Goal: Find specific page/section: Find specific page/section

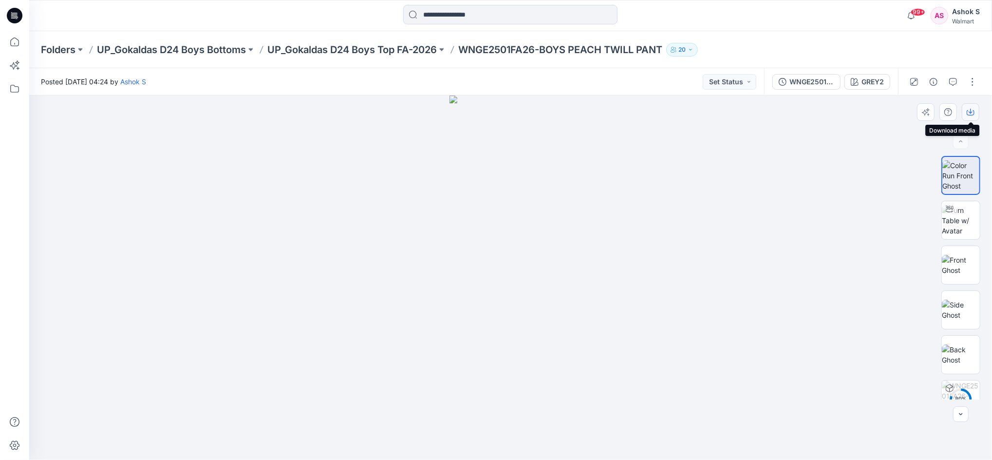
click at [971, 108] on icon "button" at bounding box center [971, 112] width 8 height 8
click at [960, 264] on img at bounding box center [961, 265] width 38 height 20
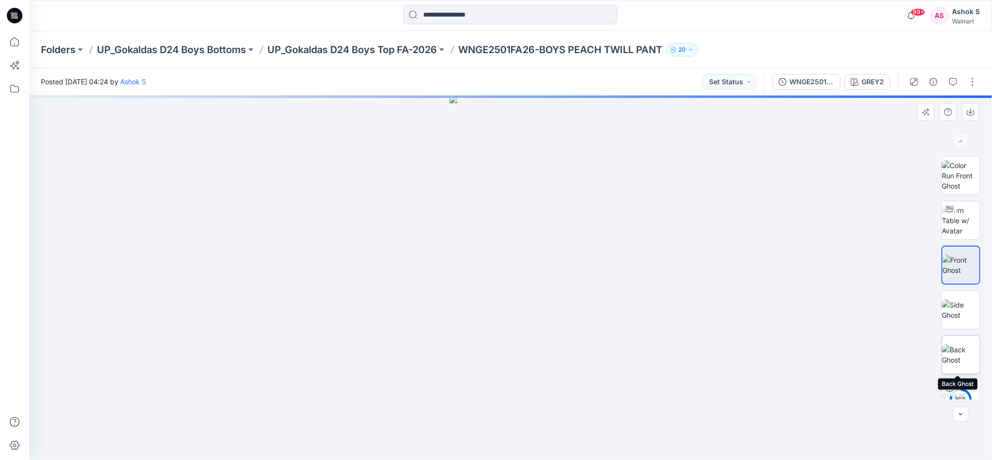
click at [963, 351] on img at bounding box center [961, 354] width 38 height 20
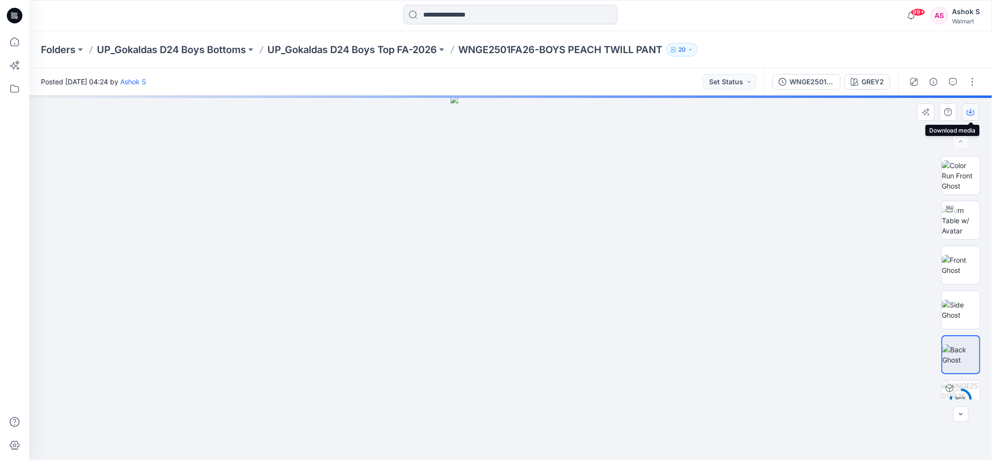
click at [971, 115] on icon "button" at bounding box center [971, 112] width 8 height 8
click at [361, 43] on p "UP_Gokaldas D24 Boys Top FA-2026" at bounding box center [352, 50] width 170 height 14
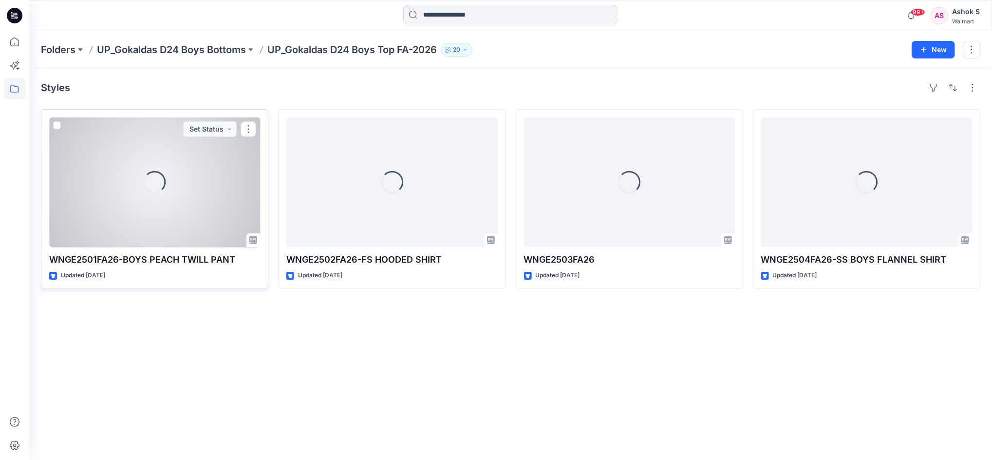
click at [160, 262] on p "WNGE2501FA26-BOYS PEACH TWILL PANT" at bounding box center [154, 260] width 211 height 14
click at [183, 174] on div "Loading..." at bounding box center [154, 182] width 211 height 130
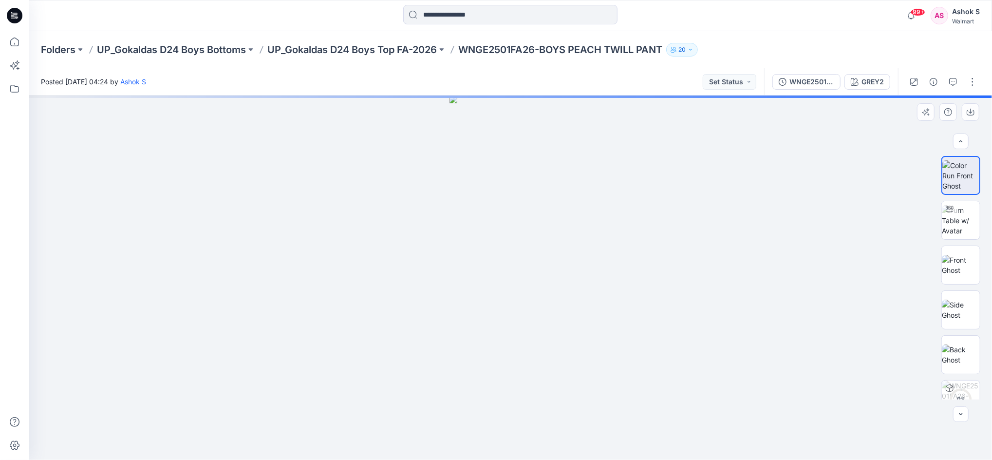
scroll to position [19, 0]
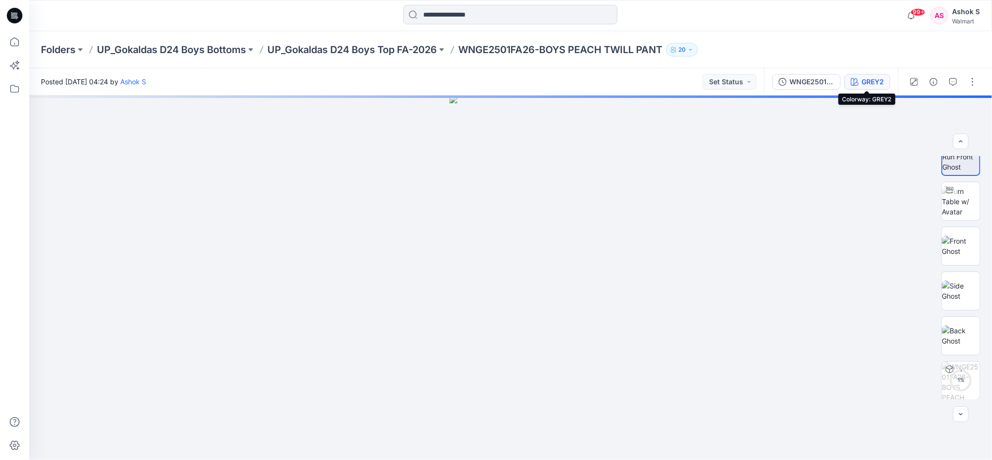
click at [867, 80] on div "GREY2" at bounding box center [873, 81] width 22 height 11
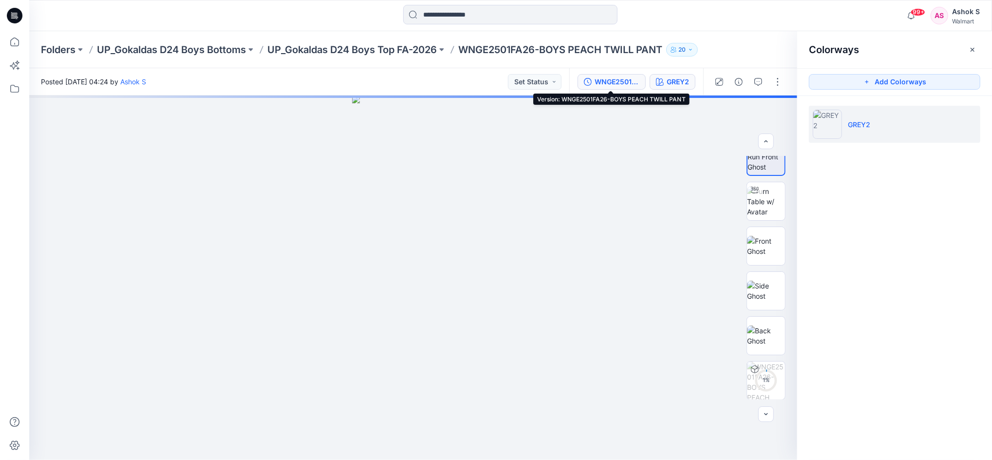
click at [606, 81] on div "WNGE2501FA26-BOYS PEACH TWILL PANT" at bounding box center [617, 81] width 45 height 11
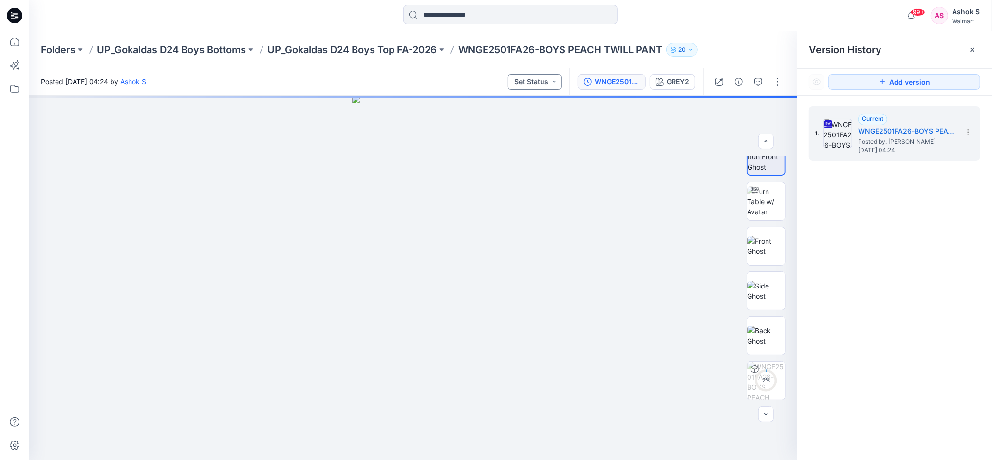
click at [540, 84] on button "Set Status" at bounding box center [535, 82] width 54 height 16
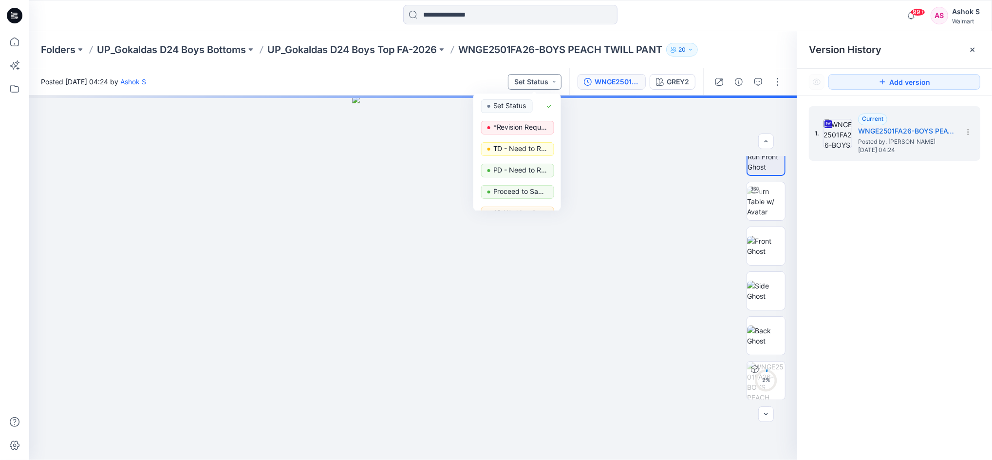
click at [540, 84] on button "Set Status" at bounding box center [535, 82] width 54 height 16
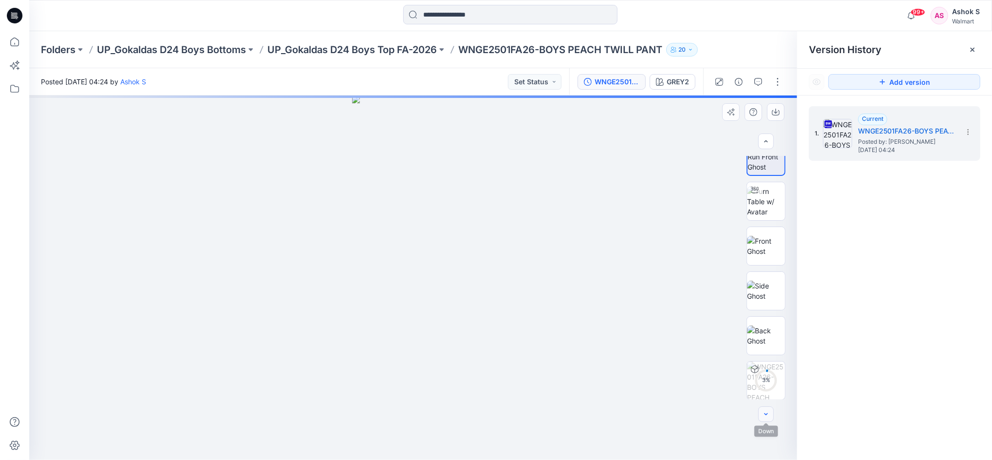
click at [768, 417] on icon "button" at bounding box center [767, 414] width 8 height 8
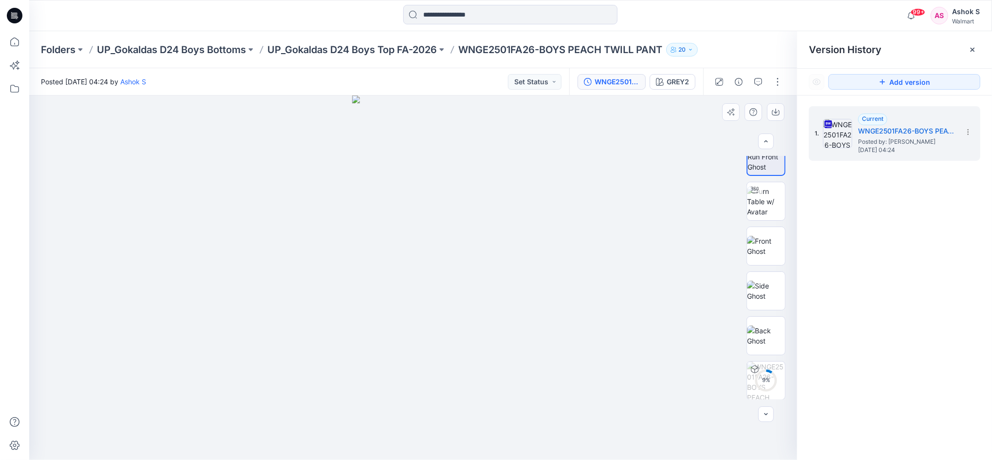
drag, startPoint x: 637, startPoint y: 215, endPoint x: 573, endPoint y: 207, distance: 64.8
click at [637, 215] on div at bounding box center [413, 277] width 768 height 364
click at [303, 52] on p "UP_Gokaldas D24 Boys Top FA-2026" at bounding box center [352, 50] width 170 height 14
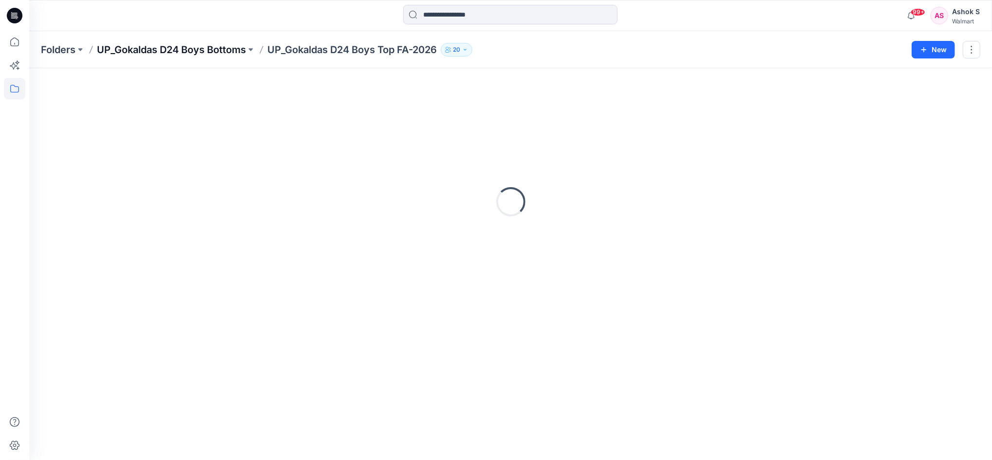
click at [228, 48] on p "UP_Gokaldas D24 Boys Bottoms" at bounding box center [171, 50] width 149 height 14
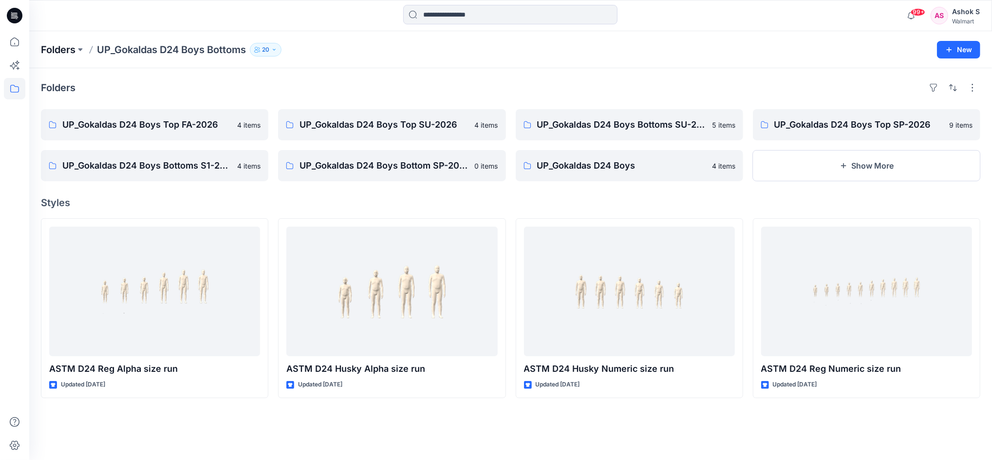
click at [65, 51] on p "Folders" at bounding box center [58, 50] width 35 height 14
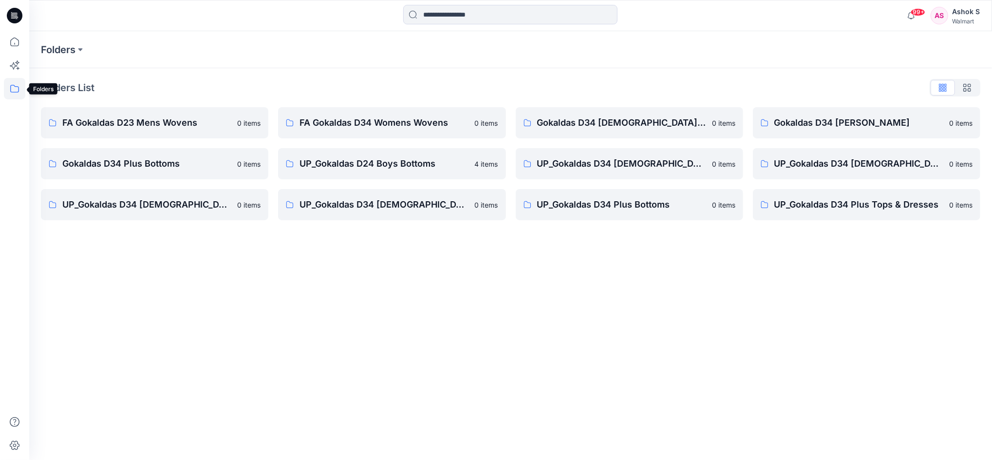
click at [13, 90] on icon at bounding box center [14, 88] width 21 height 21
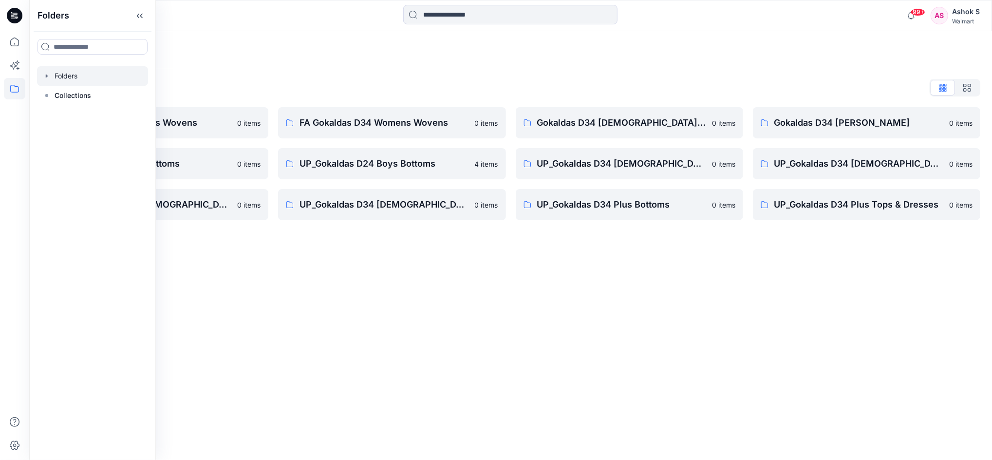
click at [76, 76] on div at bounding box center [92, 75] width 111 height 19
click at [393, 298] on div "Folders Folders List FA Gokaldas D23 Mens Wovens 0 items Gokaldas D34 Plus Bott…" at bounding box center [510, 245] width 963 height 429
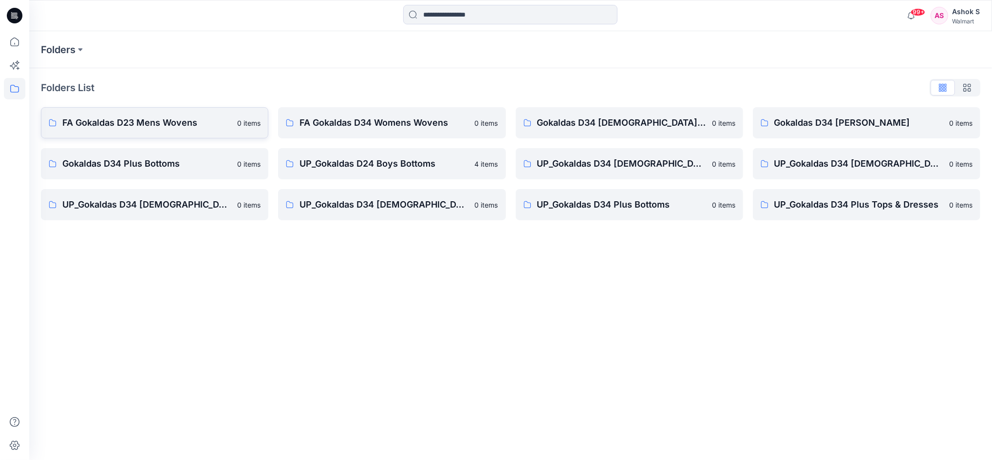
click at [181, 131] on link "FA Gokaldas D23 Mens Wovens 0 items" at bounding box center [155, 122] width 228 height 31
click at [79, 47] on button at bounding box center [81, 50] width 10 height 14
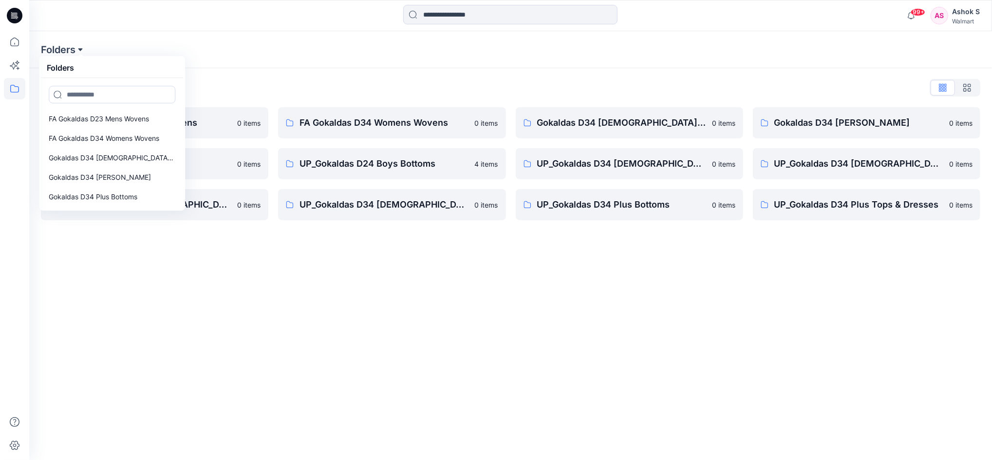
click at [79, 47] on button at bounding box center [81, 50] width 10 height 14
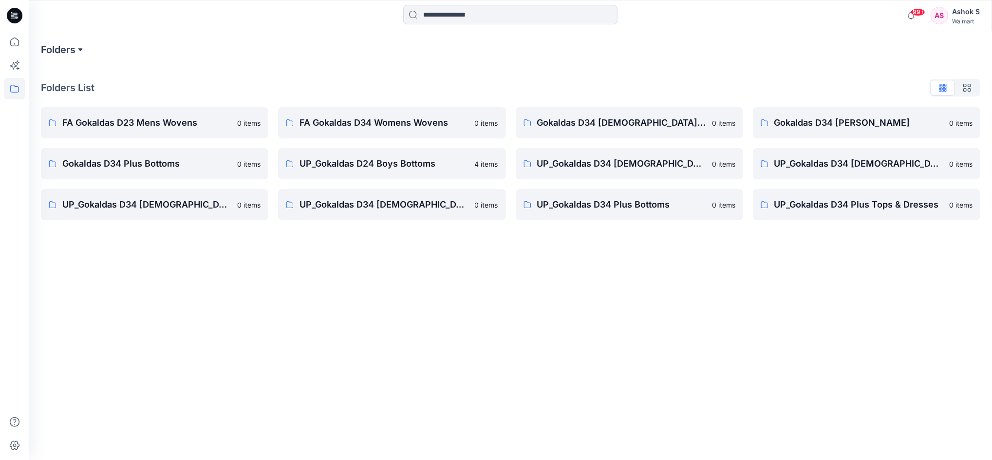
click at [79, 47] on button at bounding box center [81, 50] width 10 height 14
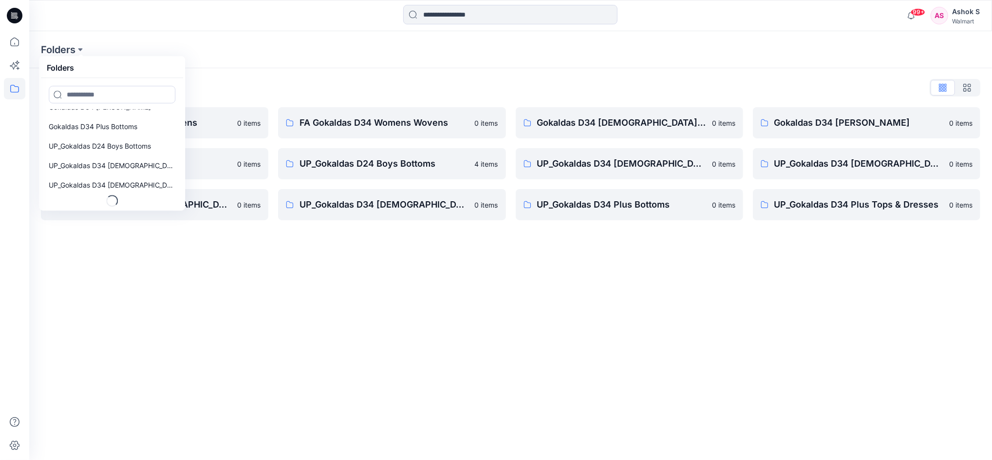
scroll to position [70, 0]
click at [134, 98] on input at bounding box center [112, 95] width 127 height 18
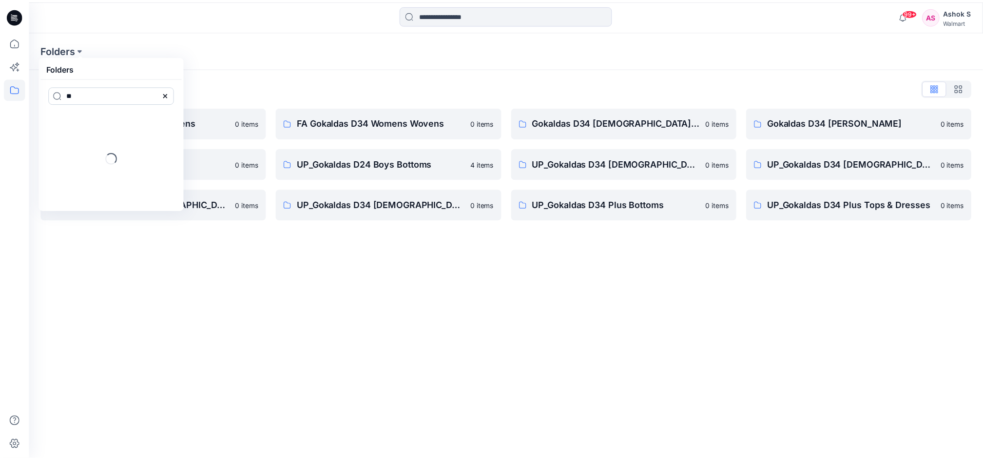
scroll to position [0, 0]
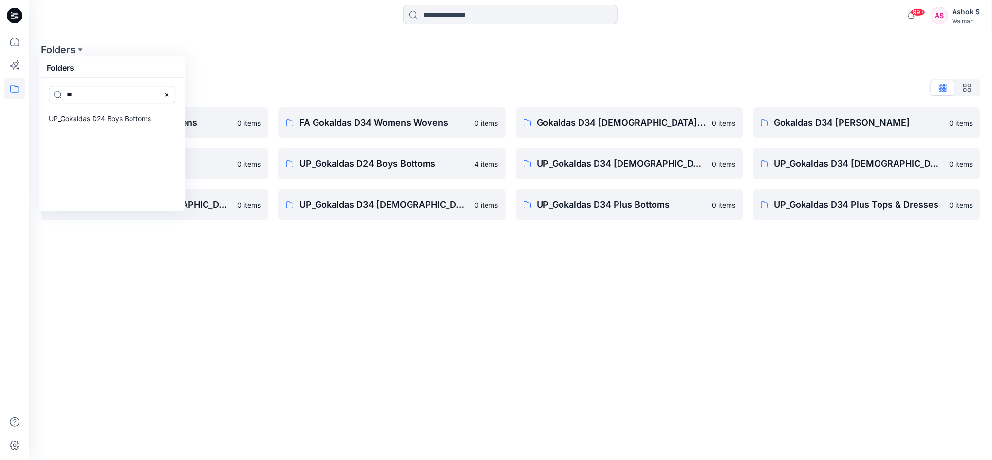
type input "*"
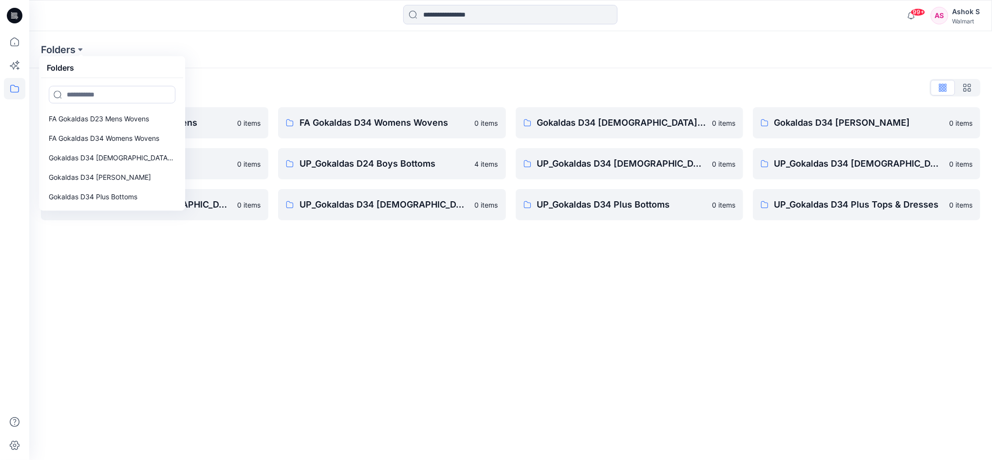
click at [357, 287] on div "Folders Folders FA Gokaldas D23 Mens Wovens FA Gokaldas D34 Womens Wovens Gokal…" at bounding box center [510, 245] width 963 height 429
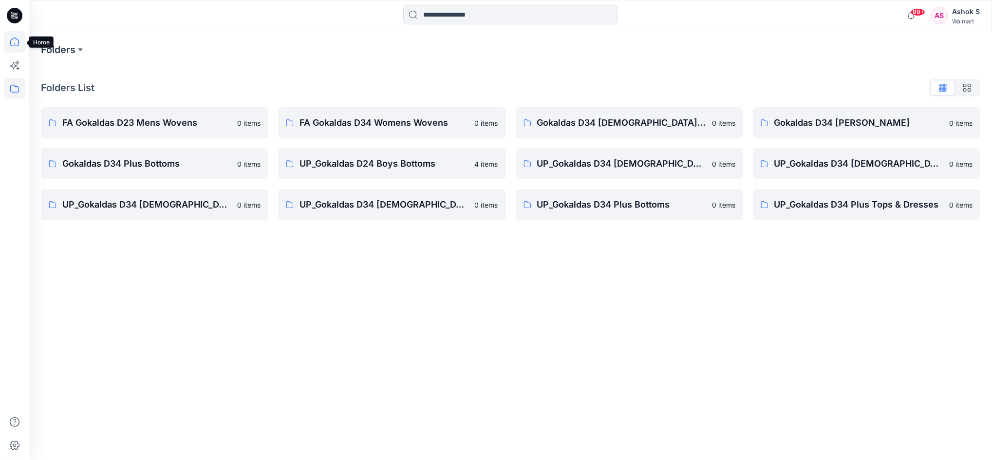
click at [11, 43] on icon at bounding box center [14, 42] width 9 height 9
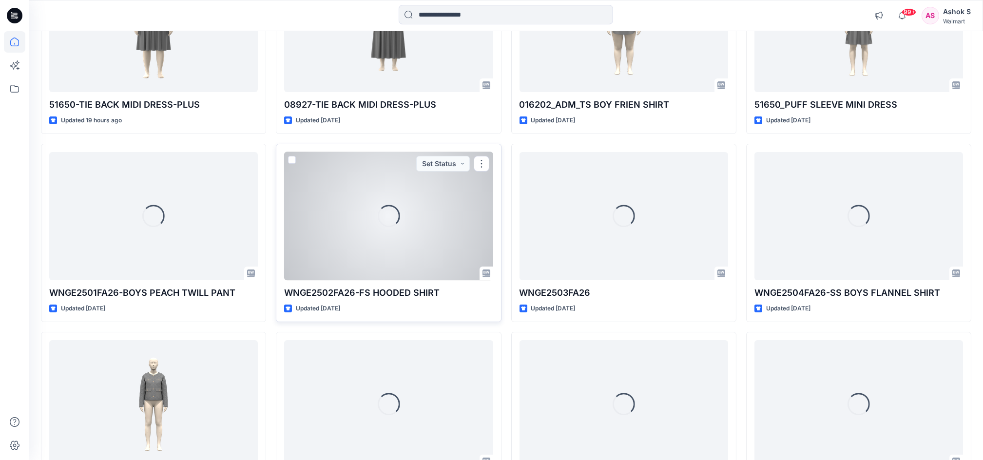
scroll to position [213, 0]
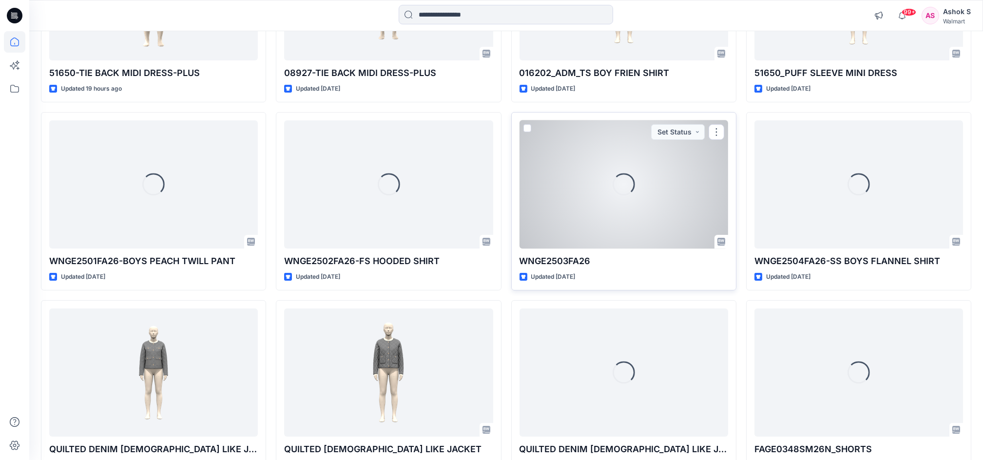
click at [536, 258] on p "WNGE2503FA26" at bounding box center [623, 261] width 209 height 14
click at [578, 196] on div "Loading..." at bounding box center [623, 184] width 209 height 128
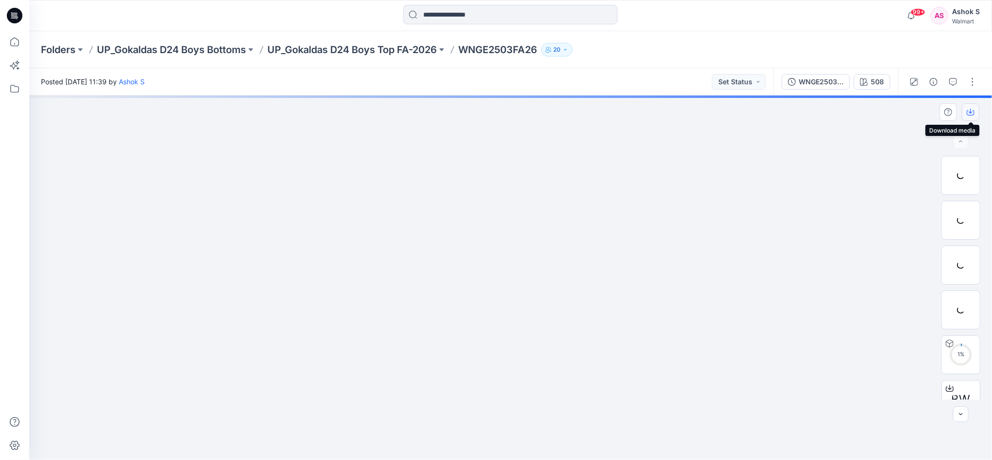
click at [975, 112] on icon "button" at bounding box center [971, 112] width 8 height 5
click at [955, 172] on div at bounding box center [961, 175] width 39 height 39
click at [954, 220] on div at bounding box center [961, 220] width 39 height 39
click at [961, 268] on div at bounding box center [961, 265] width 39 height 39
click at [974, 111] on icon "button" at bounding box center [971, 112] width 8 height 5
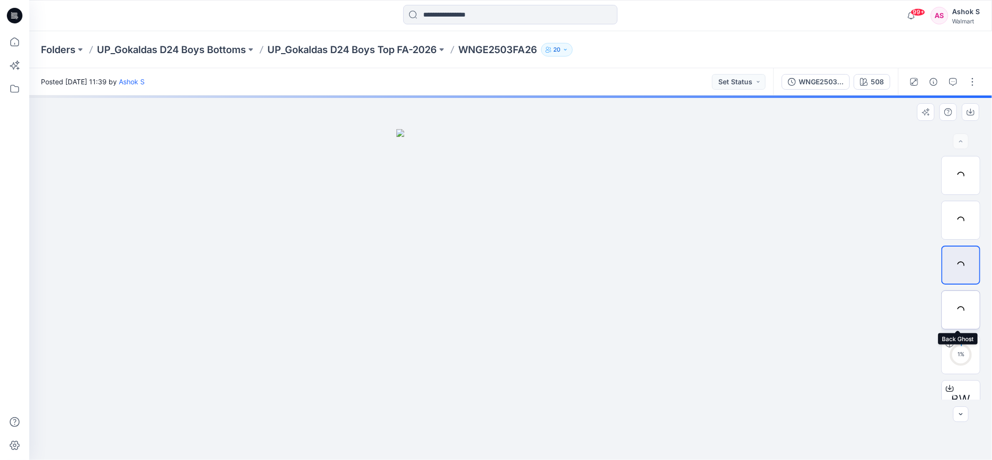
click at [952, 307] on div at bounding box center [961, 309] width 39 height 39
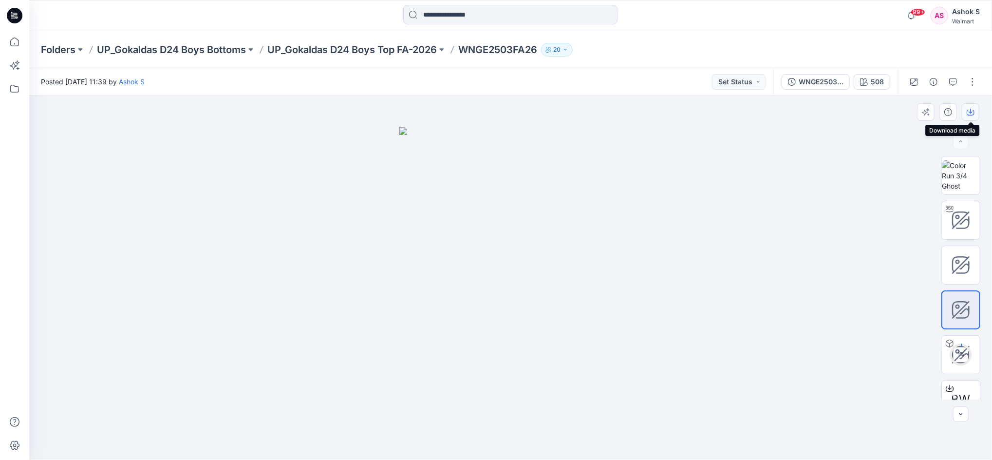
click at [972, 115] on icon "button" at bounding box center [971, 112] width 8 height 8
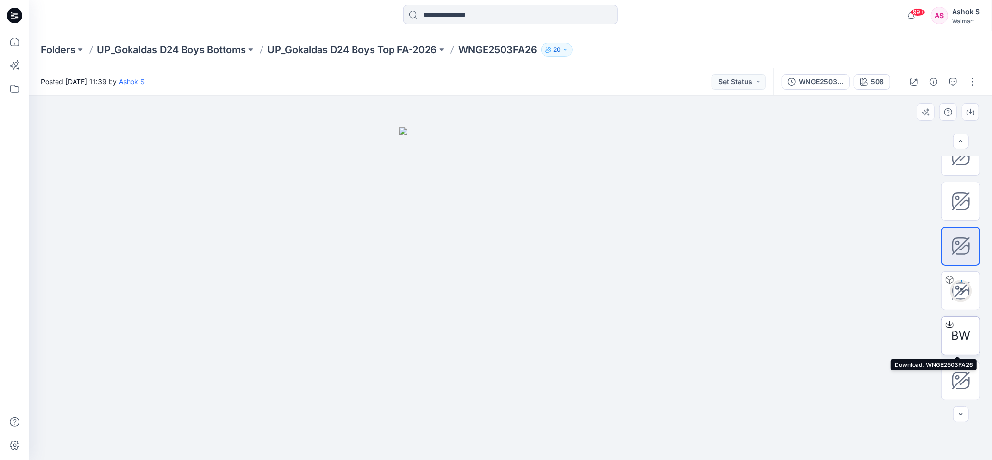
click at [965, 337] on span "BW" at bounding box center [961, 336] width 19 height 18
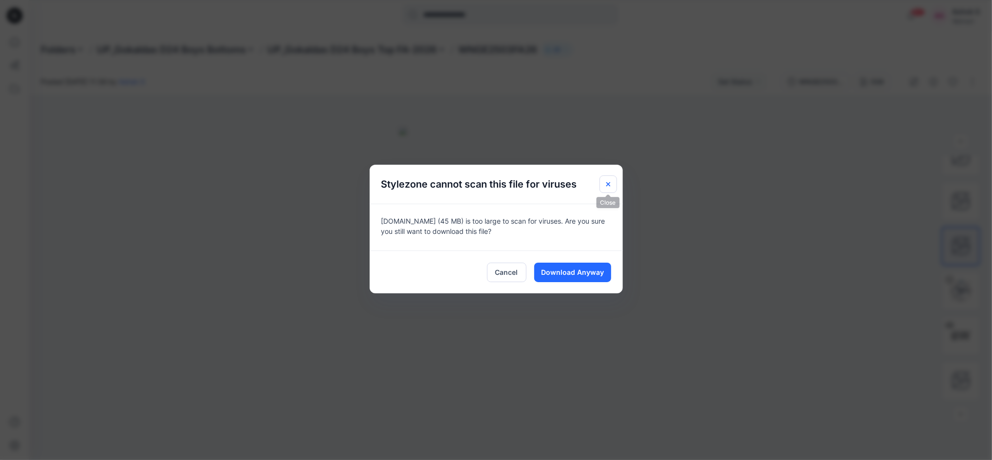
click at [610, 182] on icon "Close" at bounding box center [609, 184] width 8 height 8
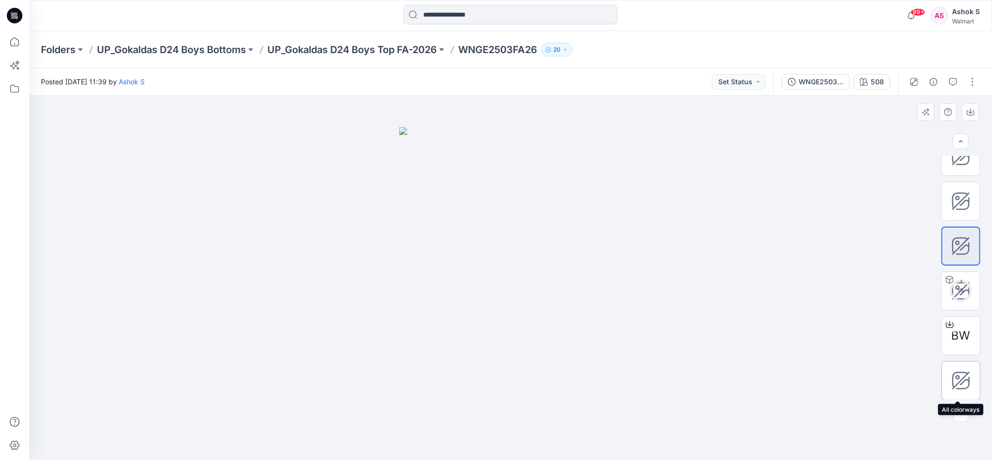
click at [956, 373] on icon at bounding box center [961, 380] width 19 height 19
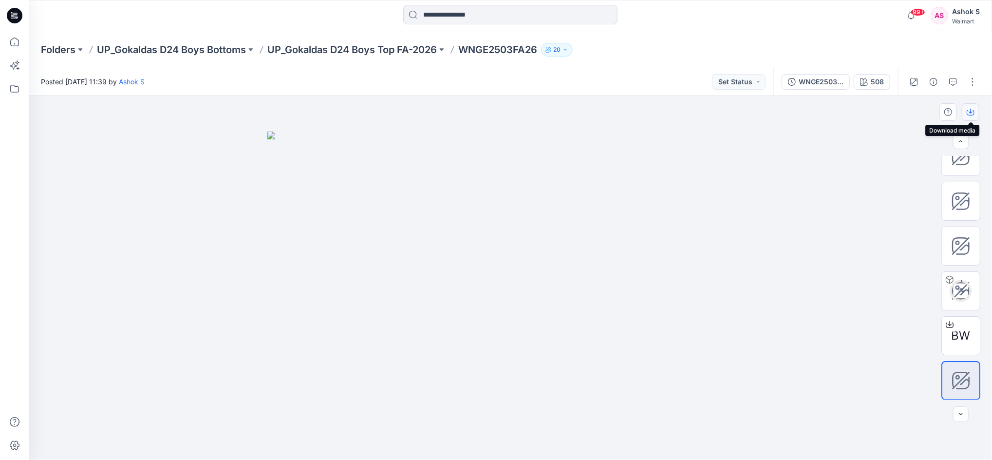
click at [969, 112] on icon "button" at bounding box center [971, 111] width 4 height 5
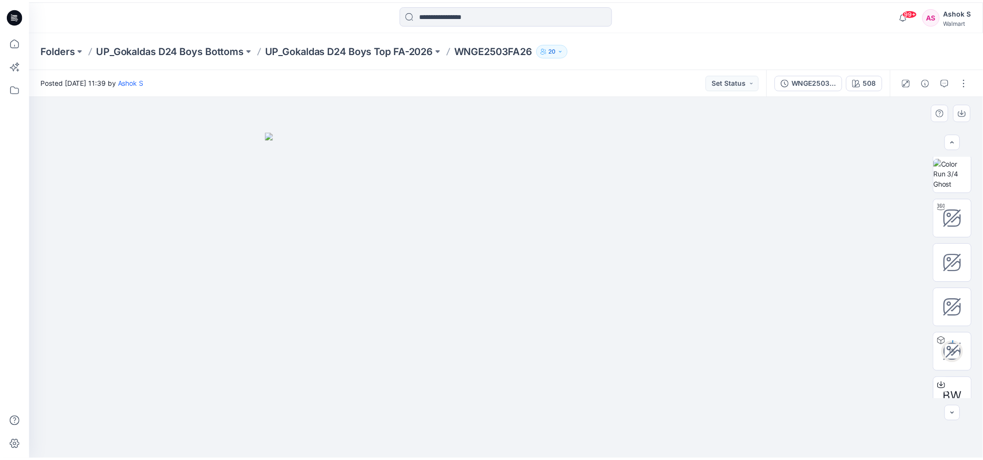
scroll to position [0, 0]
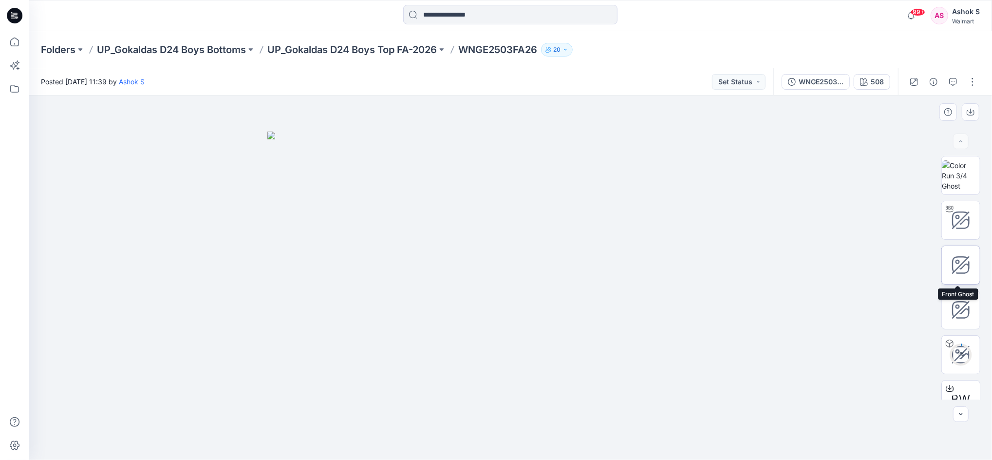
click at [964, 271] on icon at bounding box center [961, 265] width 16 height 16
click at [971, 112] on icon "button" at bounding box center [971, 112] width 8 height 8
click at [198, 51] on p "UP_Gokaldas D24 Boys Bottoms" at bounding box center [171, 50] width 149 height 14
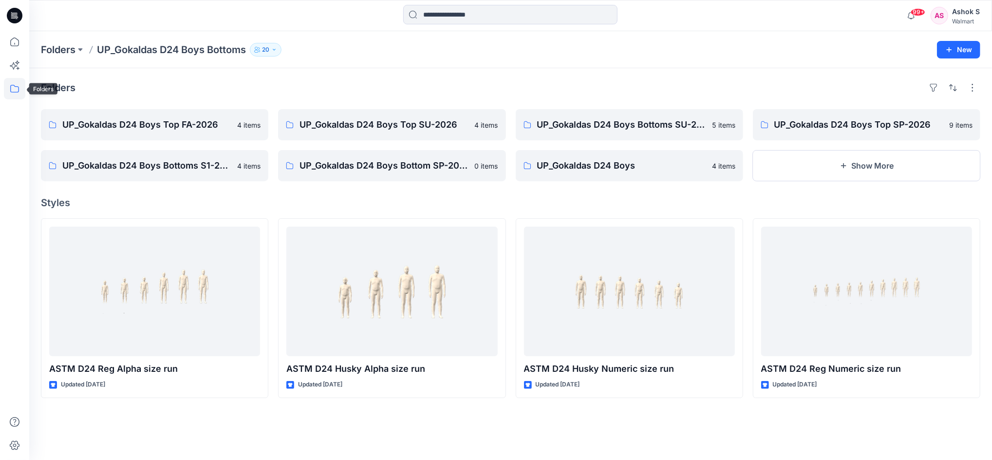
click at [5, 89] on icon at bounding box center [14, 88] width 21 height 21
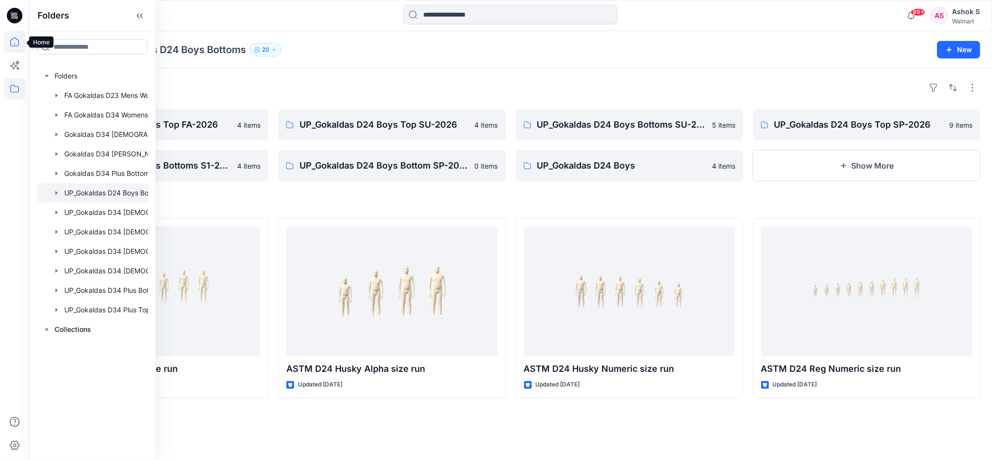
click at [6, 39] on icon at bounding box center [14, 41] width 21 height 21
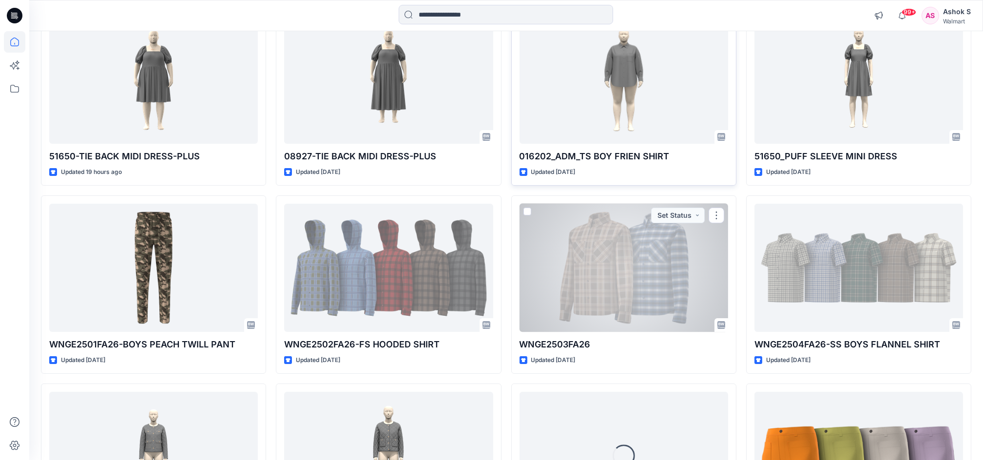
scroll to position [195, 0]
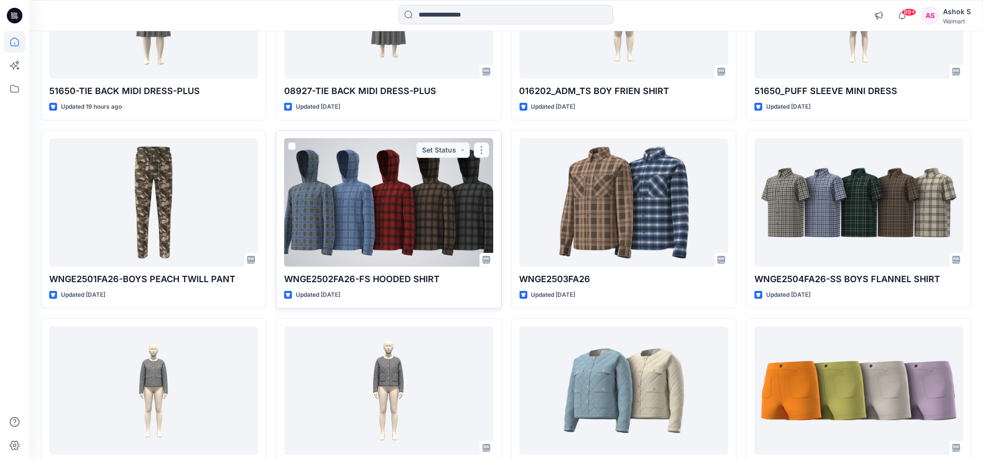
click at [364, 280] on p "WNGE2502FA26-FS HOODED SHIRT" at bounding box center [388, 279] width 209 height 14
click at [373, 219] on div at bounding box center [388, 202] width 209 height 128
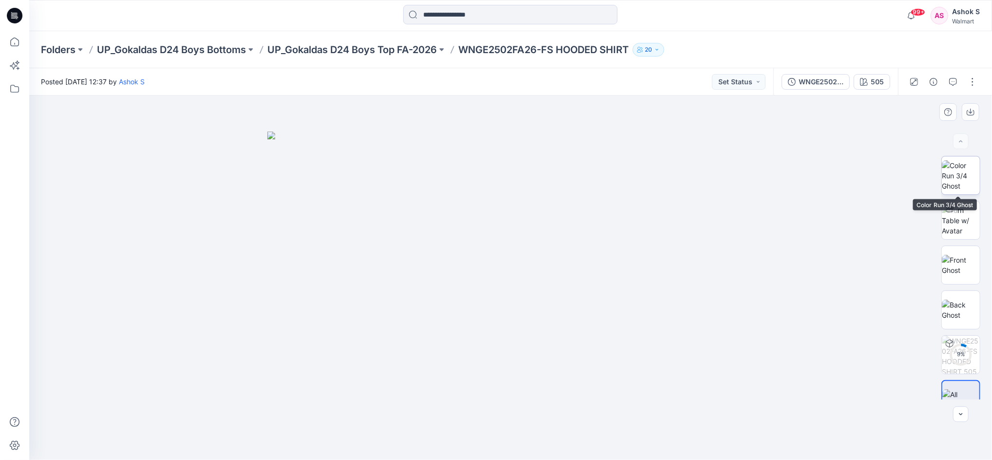
click at [955, 188] on img at bounding box center [961, 175] width 38 height 31
click at [957, 264] on img at bounding box center [961, 265] width 38 height 20
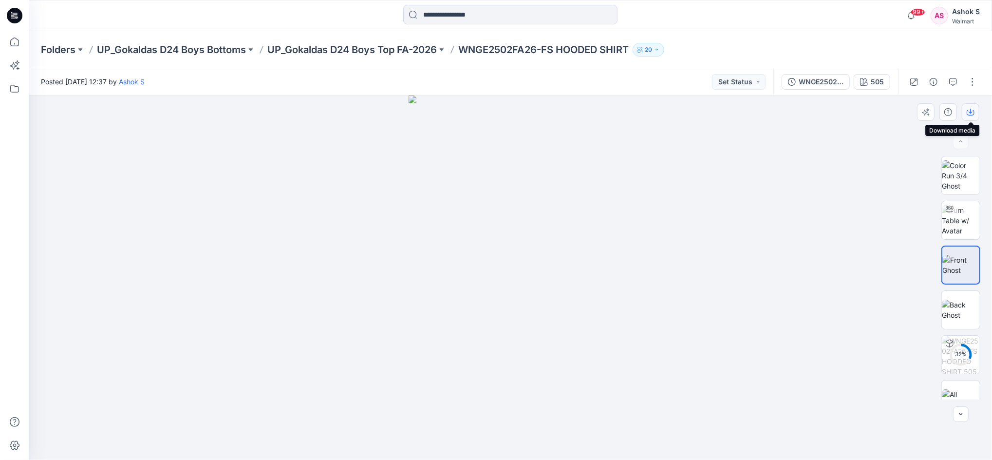
click at [972, 116] on button "button" at bounding box center [971, 112] width 18 height 18
click at [956, 312] on img at bounding box center [961, 310] width 38 height 20
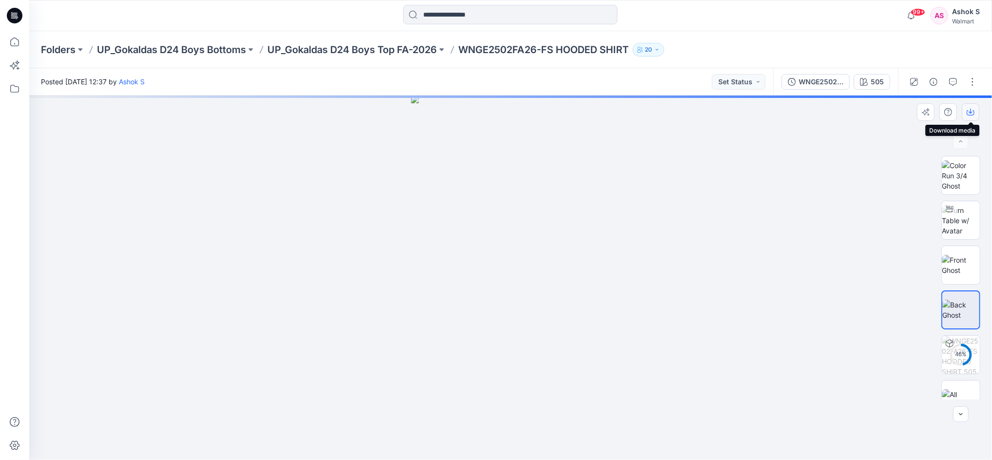
click at [972, 116] on button "button" at bounding box center [971, 112] width 18 height 18
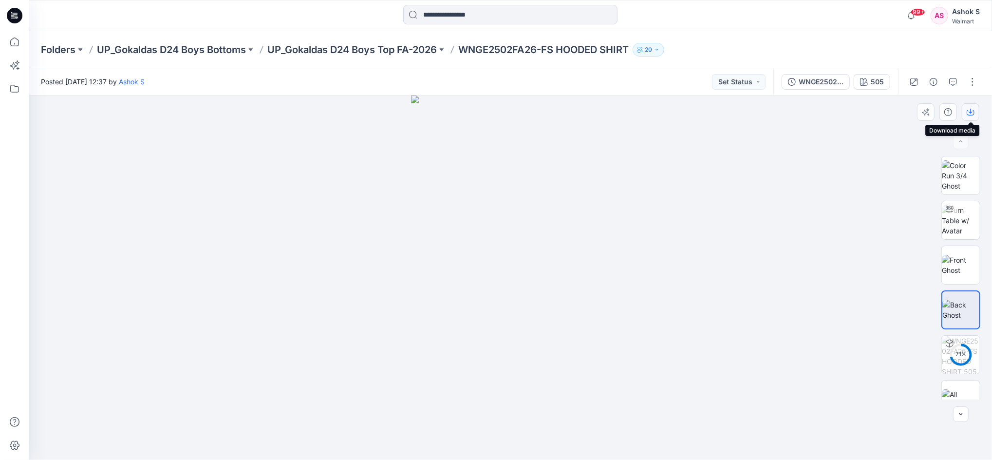
click at [973, 113] on icon "button" at bounding box center [971, 112] width 8 height 8
click at [959, 177] on img at bounding box center [961, 175] width 38 height 31
click at [969, 112] on icon "button" at bounding box center [971, 112] width 8 height 8
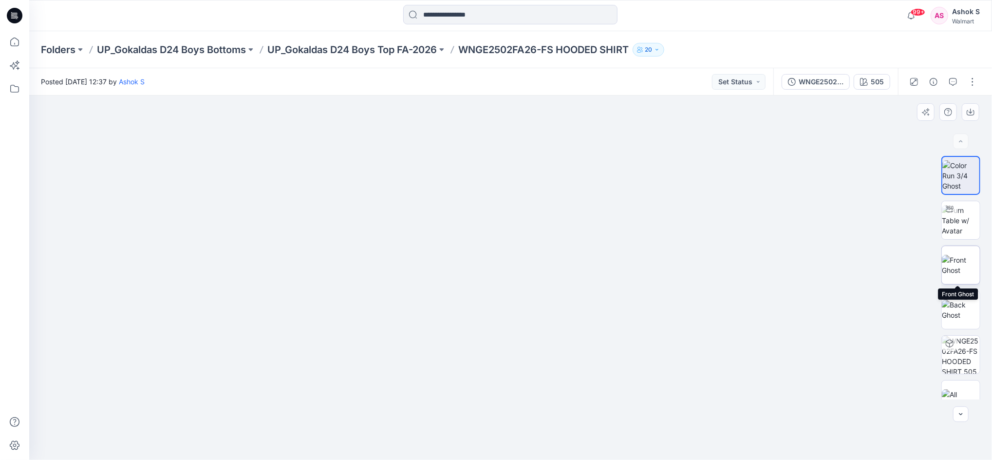
click at [971, 255] on img at bounding box center [961, 265] width 38 height 20
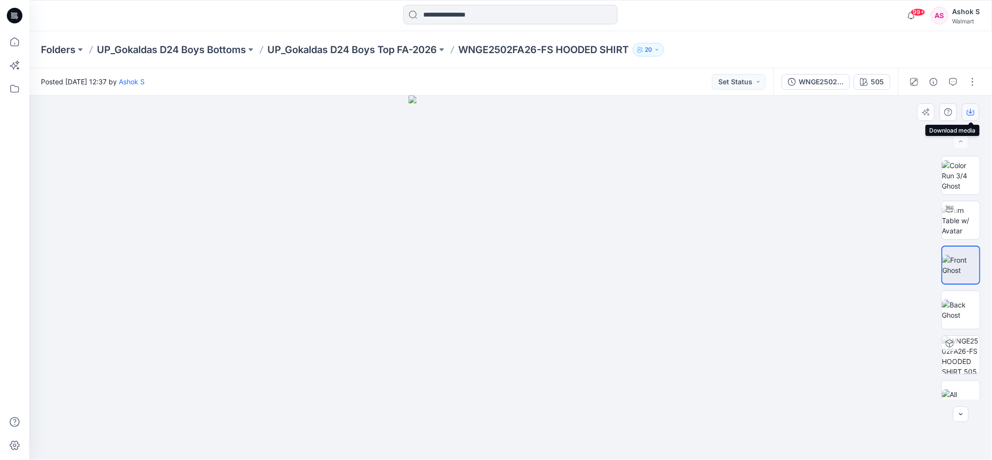
click at [973, 111] on icon "button" at bounding box center [971, 112] width 8 height 5
